Goal: Obtain resource: Obtain resource

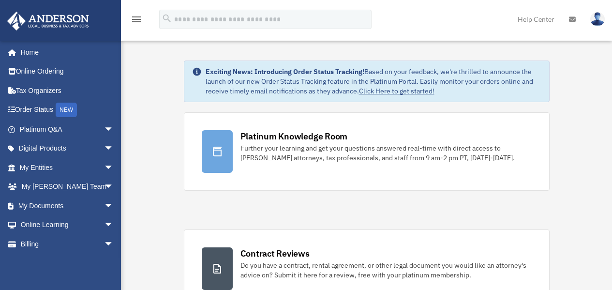
click at [106, 207] on span "arrow_drop_down" at bounding box center [113, 206] width 19 height 20
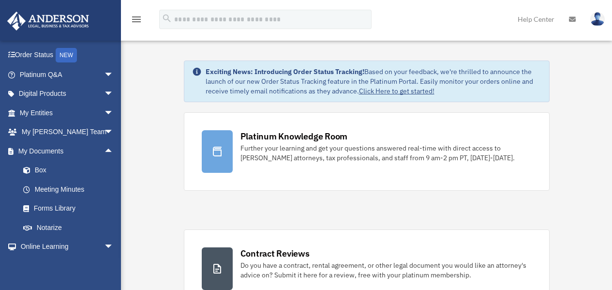
scroll to position [93, 0]
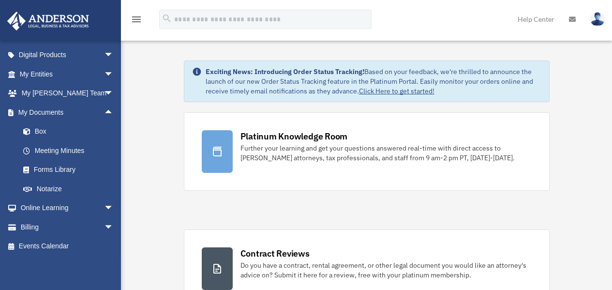
click at [104, 91] on span "arrow_drop_down" at bounding box center [113, 94] width 19 height 20
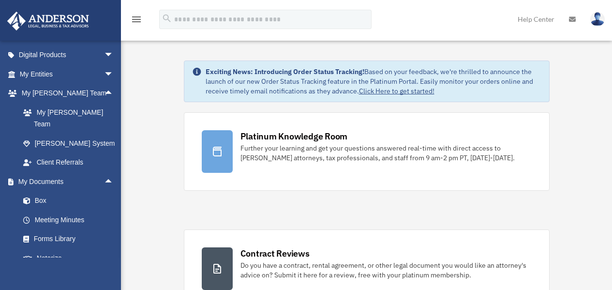
click at [104, 91] on span "arrow_drop_up" at bounding box center [113, 94] width 19 height 20
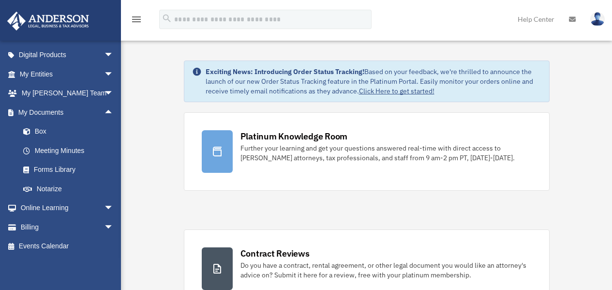
click at [104, 113] on span "arrow_drop_up" at bounding box center [113, 113] width 19 height 20
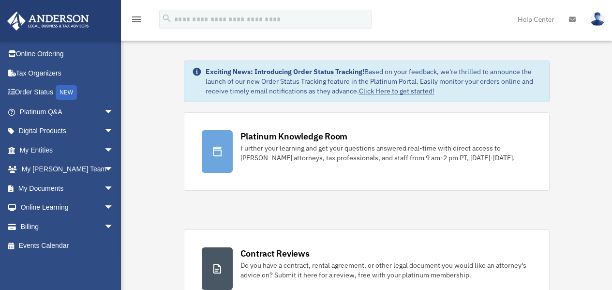
scroll to position [17, 0]
click at [104, 154] on span "arrow_drop_down" at bounding box center [113, 151] width 19 height 20
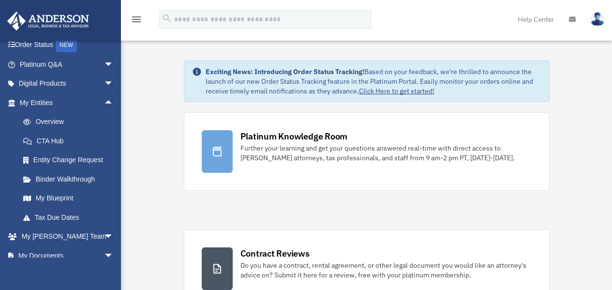
scroll to position [65, 0]
click at [66, 195] on link "My Blueprint" at bounding box center [71, 197] width 115 height 19
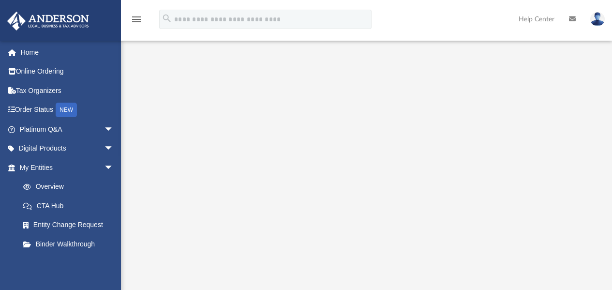
click at [104, 167] on span "arrow_drop_down" at bounding box center [113, 168] width 19 height 20
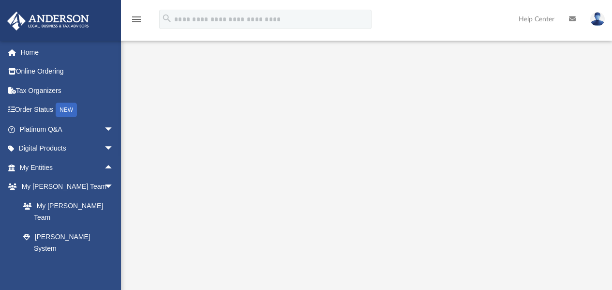
click at [34, 53] on link "Home" at bounding box center [67, 52] width 121 height 19
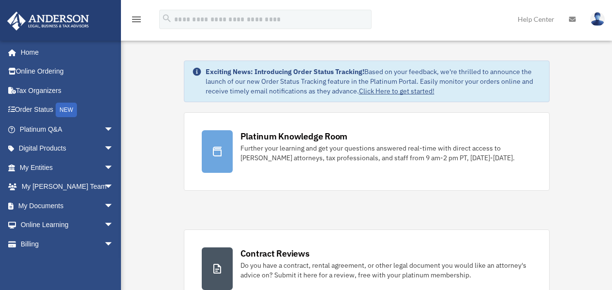
click at [369, 163] on link "Platinum Knowledge Room Further your learning and get your questions answered r…" at bounding box center [367, 151] width 366 height 78
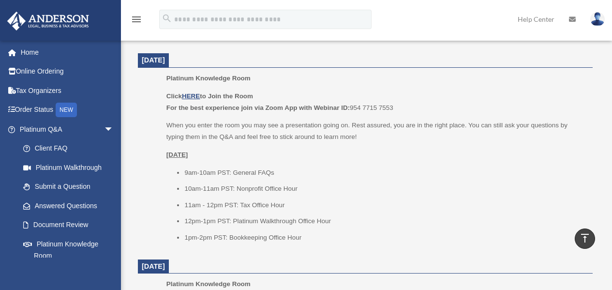
scroll to position [387, 0]
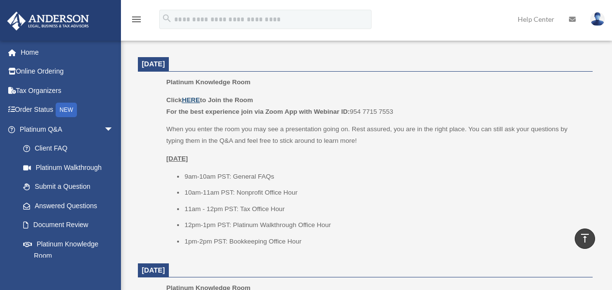
click at [195, 99] on u "HERE" at bounding box center [191, 99] width 18 height 7
click at [104, 128] on span "arrow_drop_down" at bounding box center [113, 130] width 19 height 20
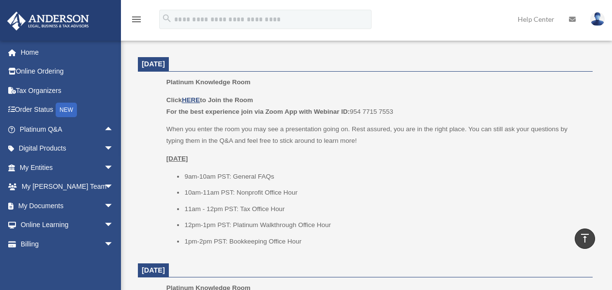
click at [104, 204] on span "arrow_drop_down" at bounding box center [113, 206] width 19 height 20
click at [41, 225] on link "Box" at bounding box center [71, 224] width 115 height 19
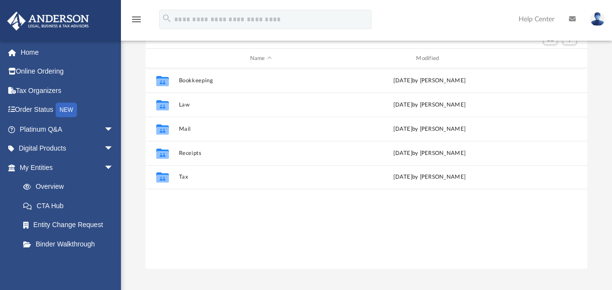
scroll to position [97, 0]
click at [184, 105] on button "Law" at bounding box center [261, 103] width 165 height 6
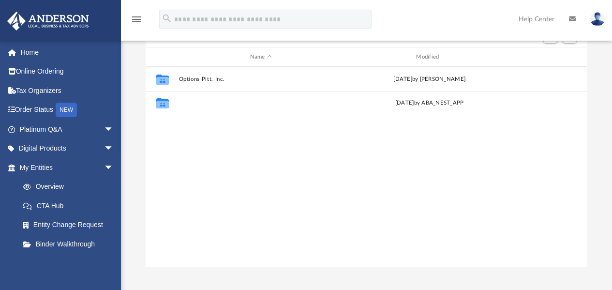
click at [212, 100] on button "Southern Exchange, LLC" at bounding box center [261, 103] width 165 height 6
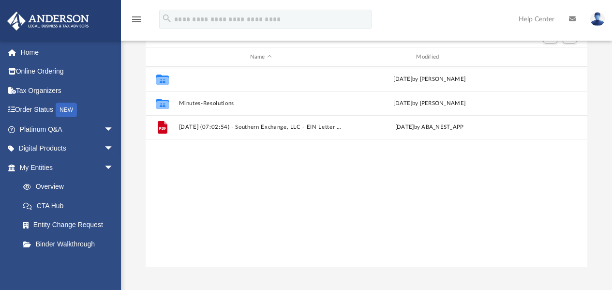
click at [199, 78] on button "Initial Docs" at bounding box center [261, 79] width 165 height 6
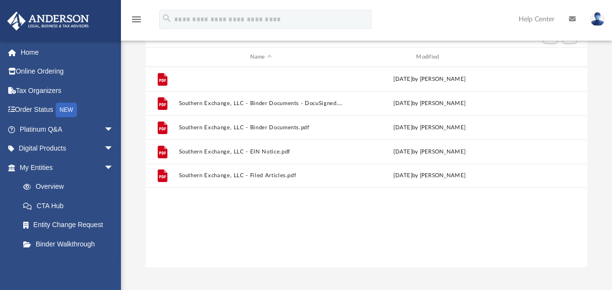
click at [287, 77] on button "Southern Exchange, LLC - Binder Documents - DocuSigned (1).pdf" at bounding box center [261, 79] width 165 height 6
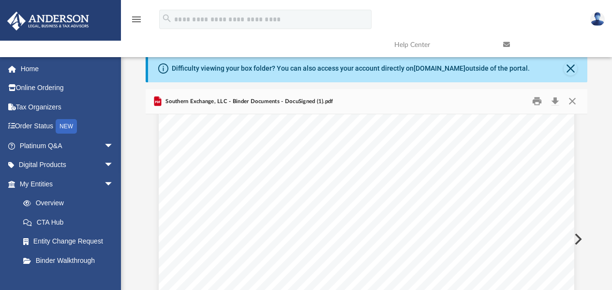
scroll to position [1985, 0]
click at [536, 101] on button "Print" at bounding box center [537, 101] width 19 height 15
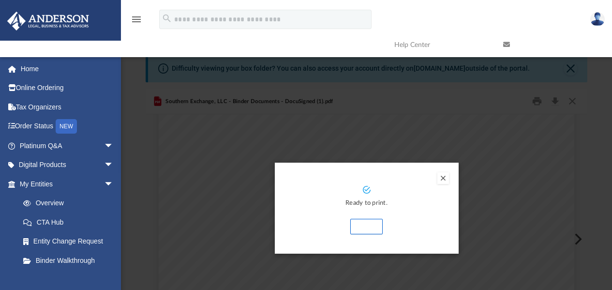
click at [368, 227] on button "Print" at bounding box center [366, 226] width 32 height 15
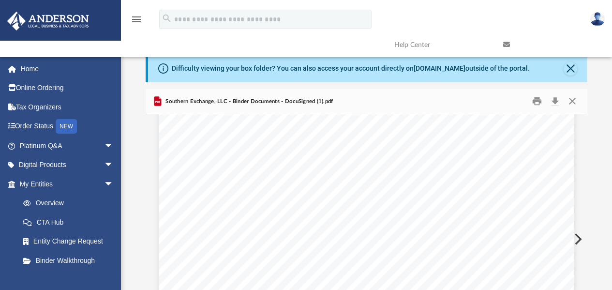
scroll to position [2372, 0]
click at [313, 45] on div "menu search Site Menu add [EMAIL_ADDRESS][DOMAIN_NAME] My Profile Reset Passwor…" at bounding box center [306, 31] width 598 height 49
click at [572, 99] on button "Close" at bounding box center [572, 101] width 17 height 15
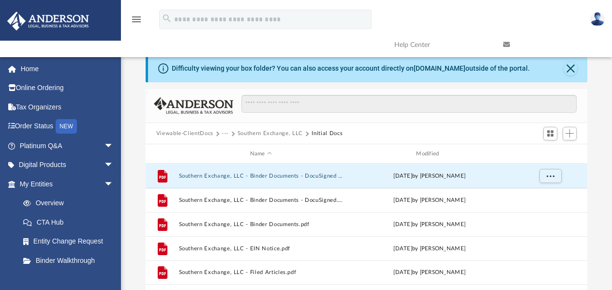
scroll to position [48, 0]
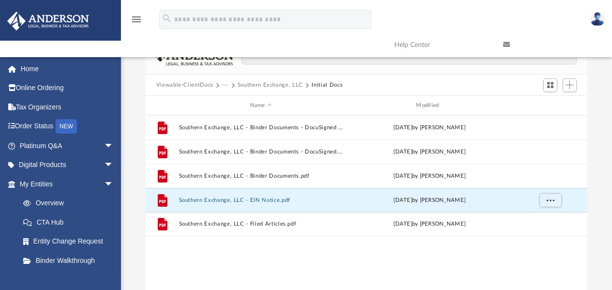
click at [269, 198] on button "Southern Exchange, LLC - EIN Notice.pdf" at bounding box center [261, 200] width 165 height 6
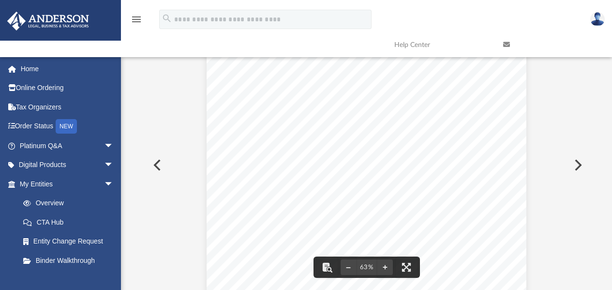
scroll to position [0, 0]
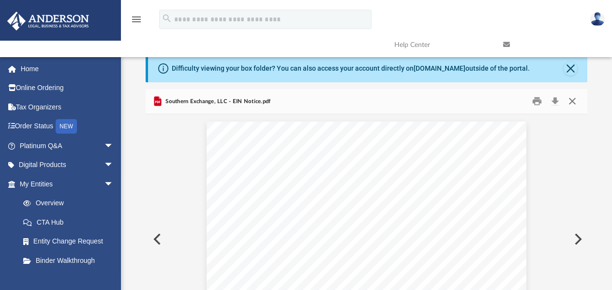
click at [571, 100] on button "Close" at bounding box center [572, 101] width 17 height 15
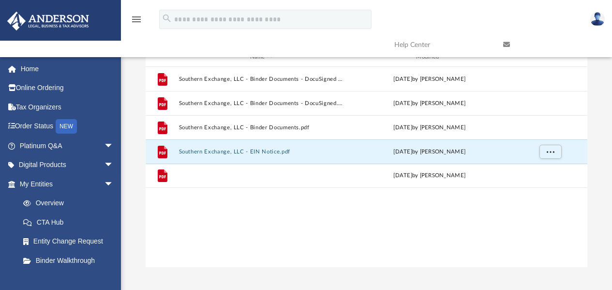
click at [275, 178] on button "Southern Exchange, LLC - Filed Articles.pdf" at bounding box center [261, 176] width 165 height 6
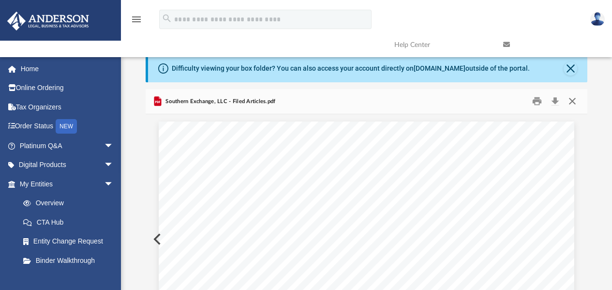
click at [574, 102] on button "Close" at bounding box center [572, 101] width 17 height 15
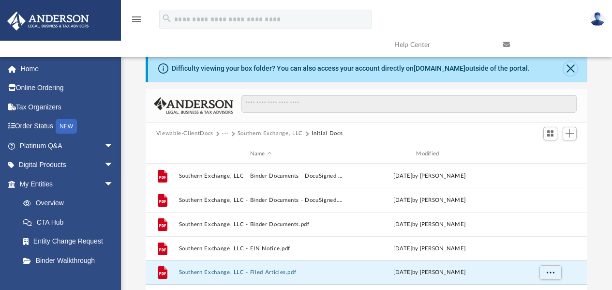
click at [571, 73] on button "Close" at bounding box center [571, 69] width 14 height 14
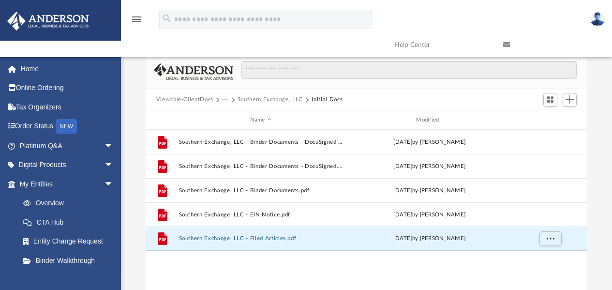
click at [189, 97] on button "Viewable-ClientDocs" at bounding box center [184, 99] width 57 height 9
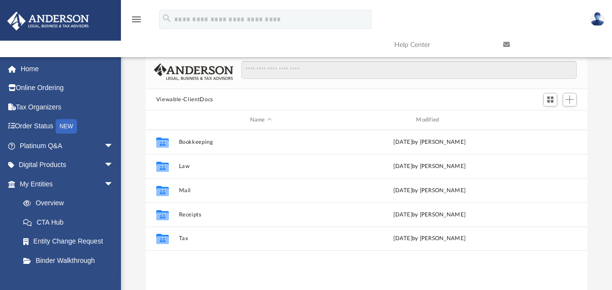
click at [185, 99] on button "Viewable-ClientDocs" at bounding box center [184, 99] width 57 height 9
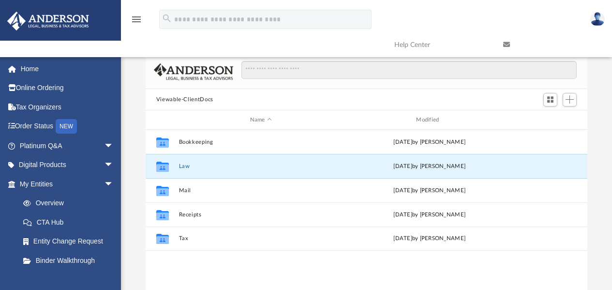
click at [187, 166] on button "Law" at bounding box center [261, 166] width 165 height 6
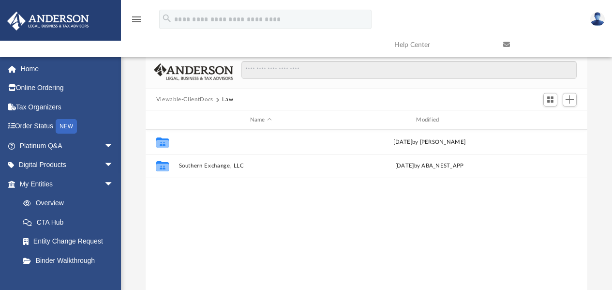
click at [218, 140] on button "Options Pitt, Inc." at bounding box center [261, 142] width 165 height 6
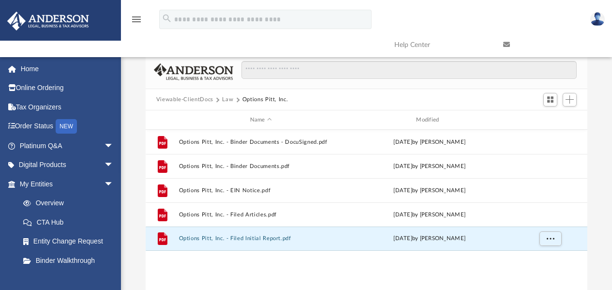
click at [268, 240] on button "Options Pitt, Inc. - Filed Initial Report.pdf" at bounding box center [261, 239] width 165 height 6
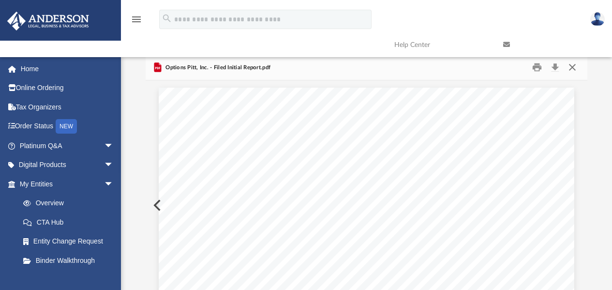
click at [576, 67] on button "Close" at bounding box center [572, 67] width 17 height 15
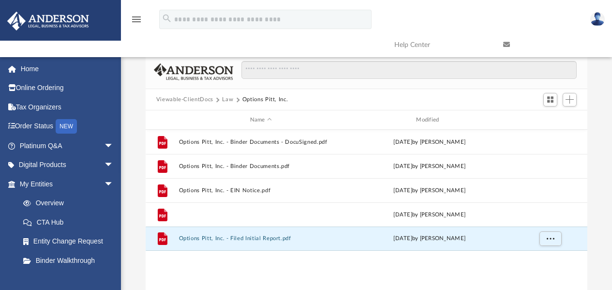
click at [255, 215] on button "Options Pitt, Inc. - Filed Articles.pdf" at bounding box center [261, 215] width 165 height 6
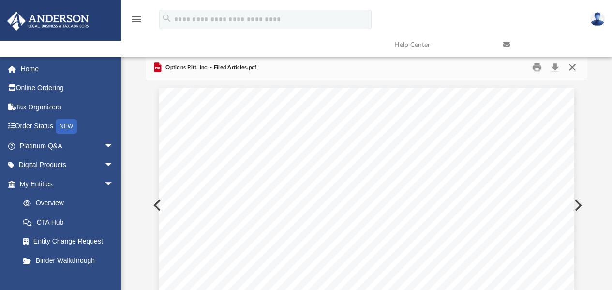
click at [573, 70] on button "Close" at bounding box center [572, 67] width 17 height 15
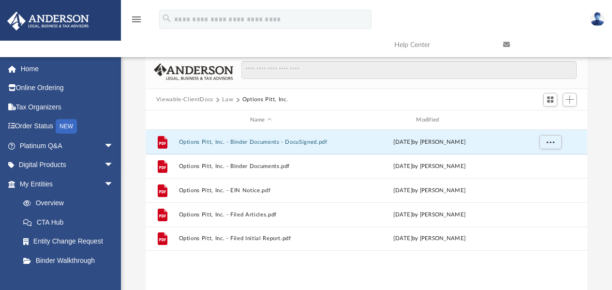
click at [272, 140] on button "Options Pitt, Inc. - Binder Documents - DocuSigned.pdf" at bounding box center [261, 142] width 165 height 6
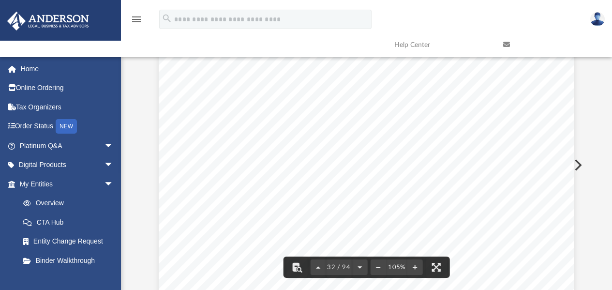
scroll to position [17038, 0]
